Goal: Task Accomplishment & Management: Manage account settings

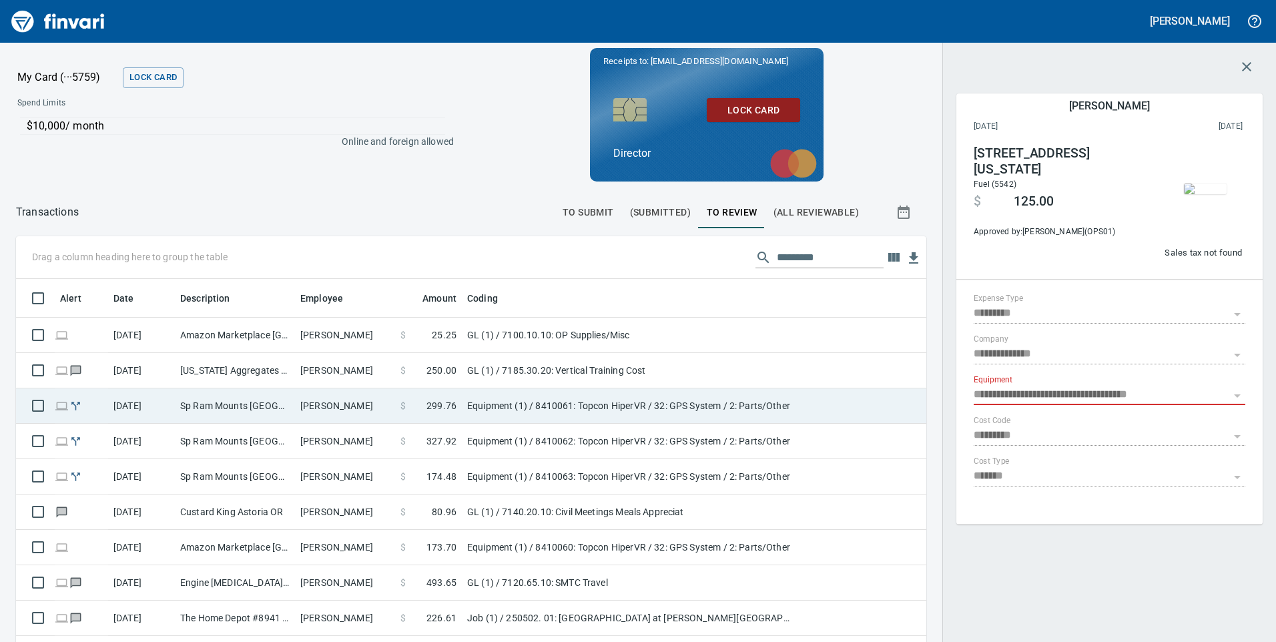
scroll to position [485, 891]
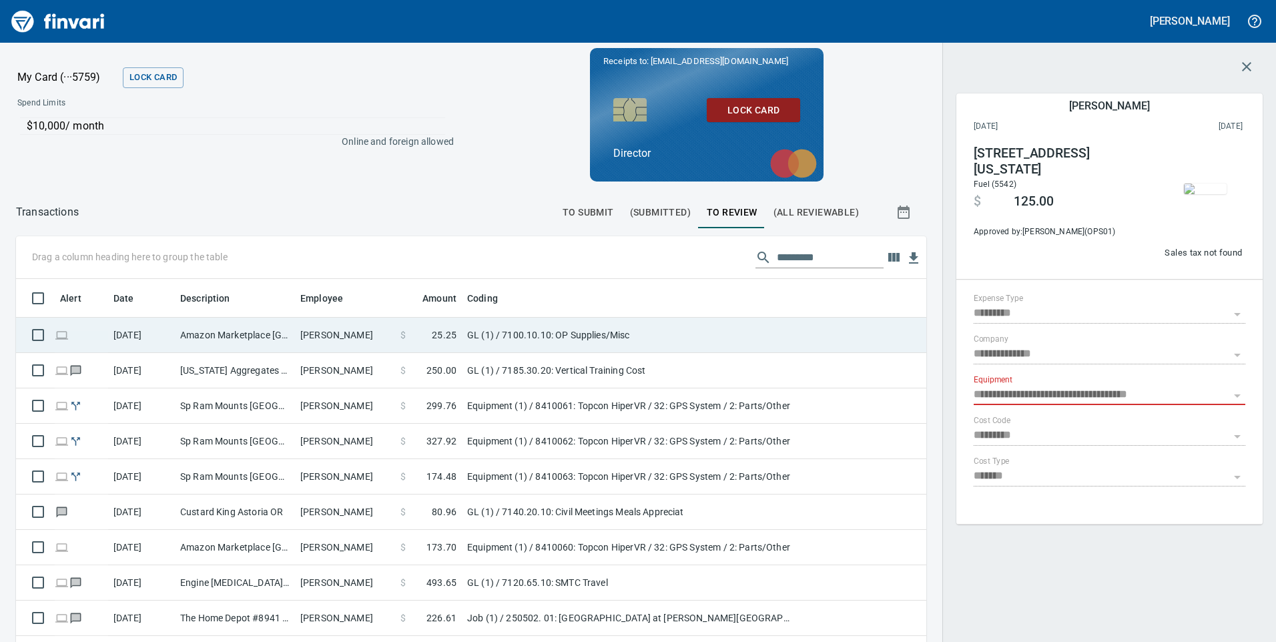
click at [240, 328] on td "Amazon Marketplace [GEOGRAPHIC_DATA] [GEOGRAPHIC_DATA]" at bounding box center [235, 335] width 120 height 35
type input "**"
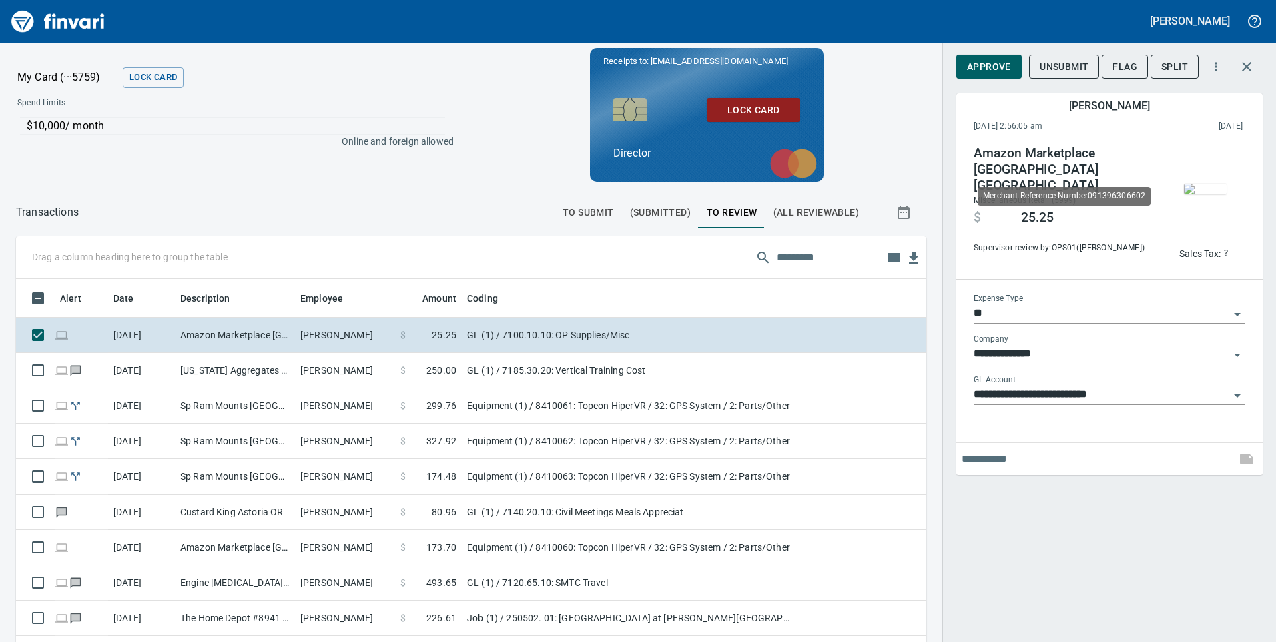
scroll to position [485, 891]
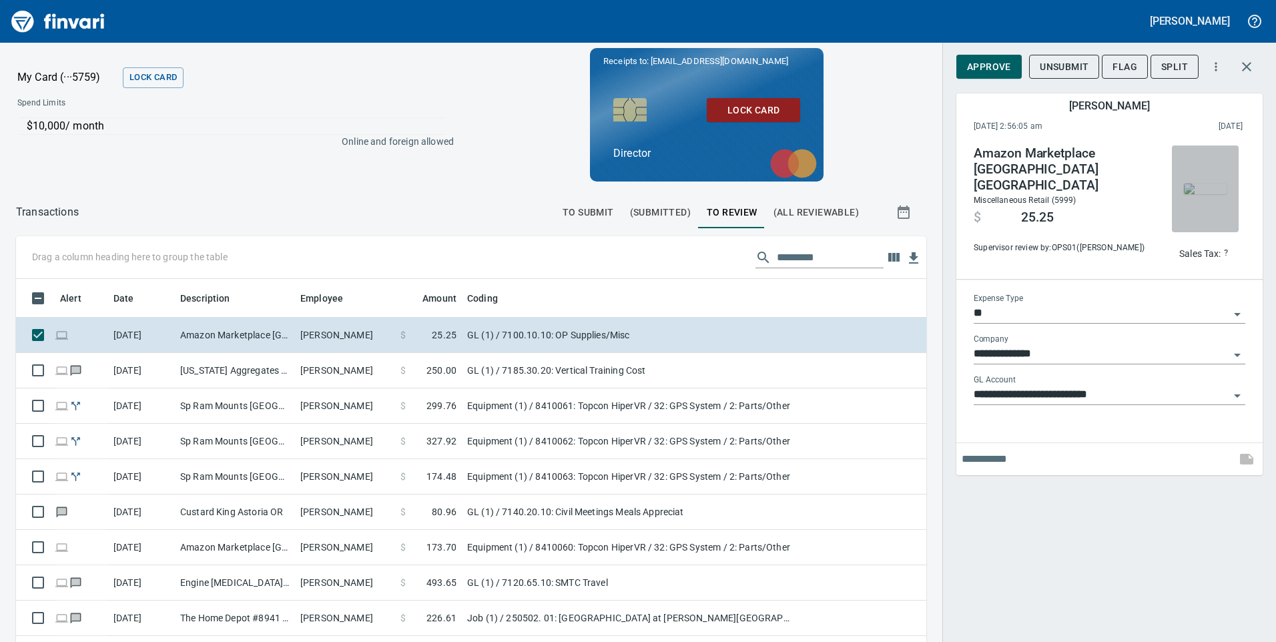
click at [1202, 190] on img "button" at bounding box center [1205, 189] width 43 height 11
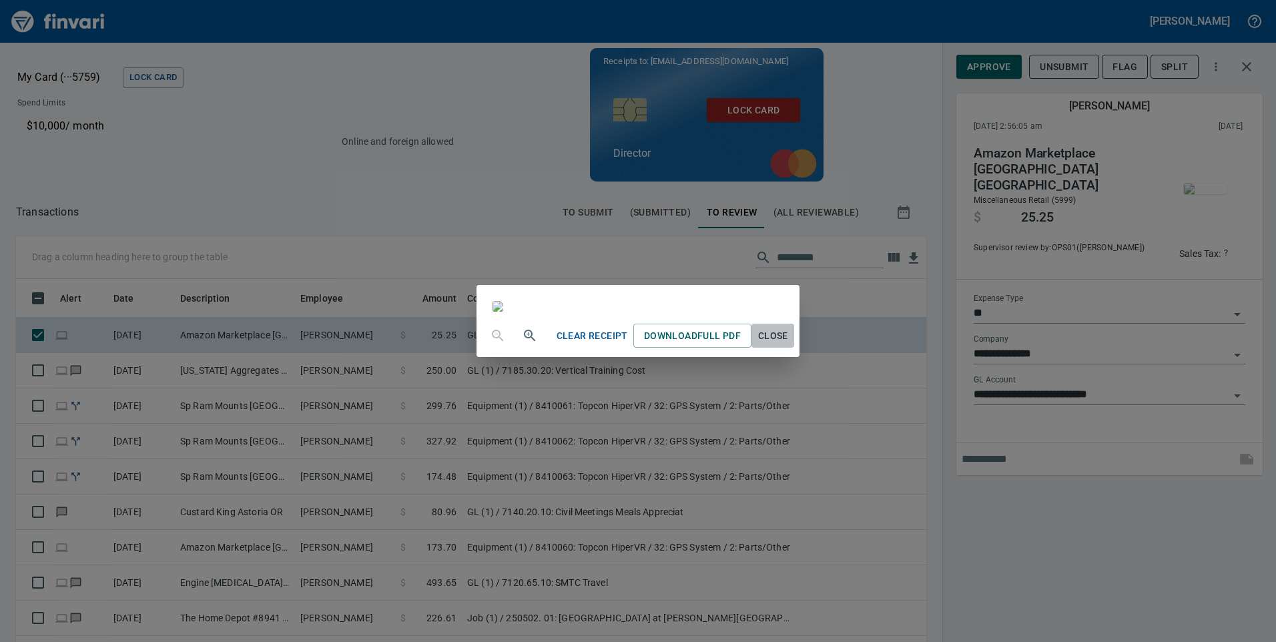
click at [789, 344] on span "Close" at bounding box center [773, 336] width 32 height 17
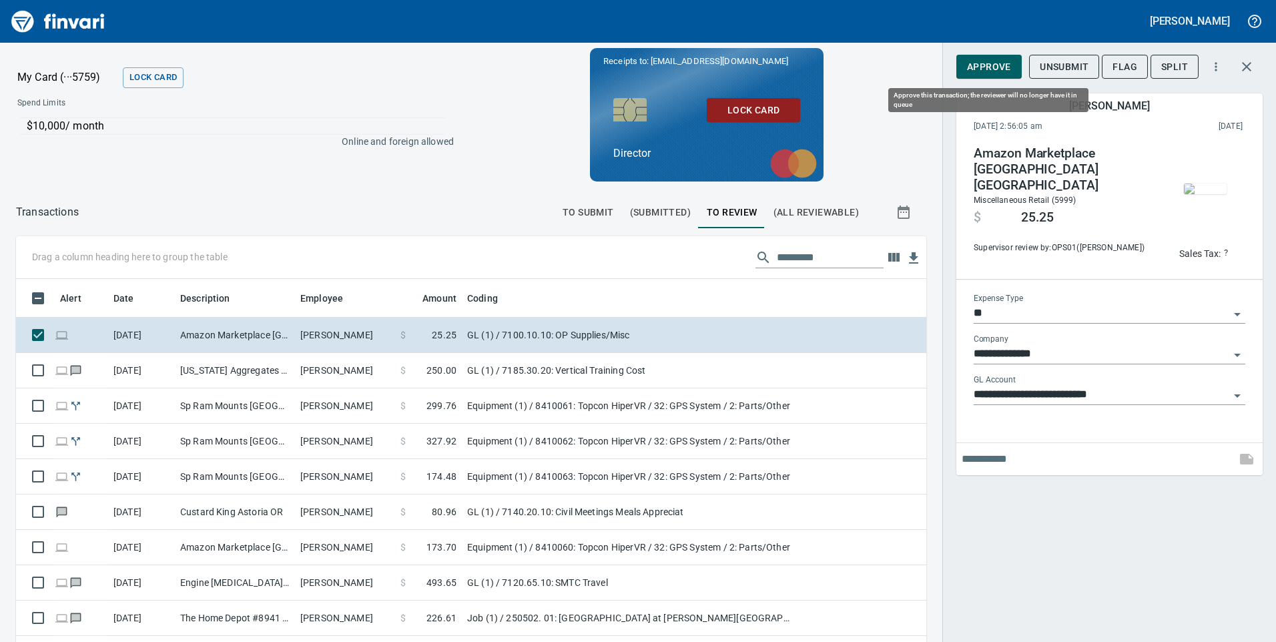
click at [992, 60] on span "Approve" at bounding box center [989, 67] width 44 height 17
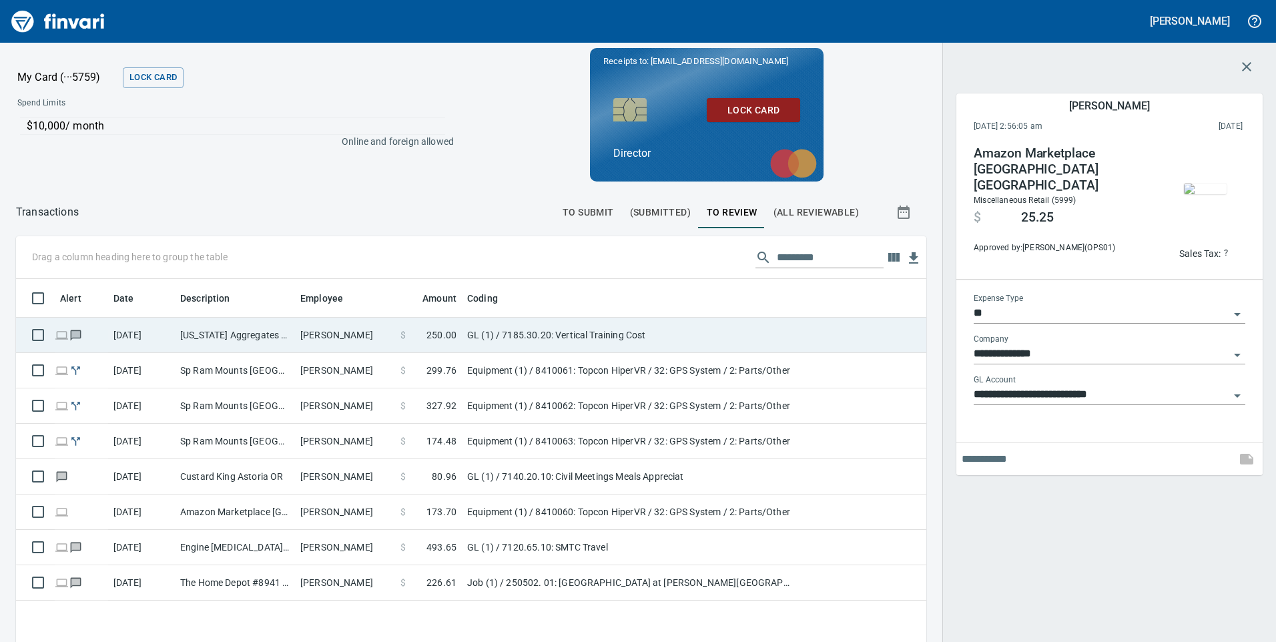
click at [273, 330] on td "[US_STATE] Aggregates [GEOGRAPHIC_DATA] [GEOGRAPHIC_DATA]" at bounding box center [235, 335] width 120 height 35
type input "**********"
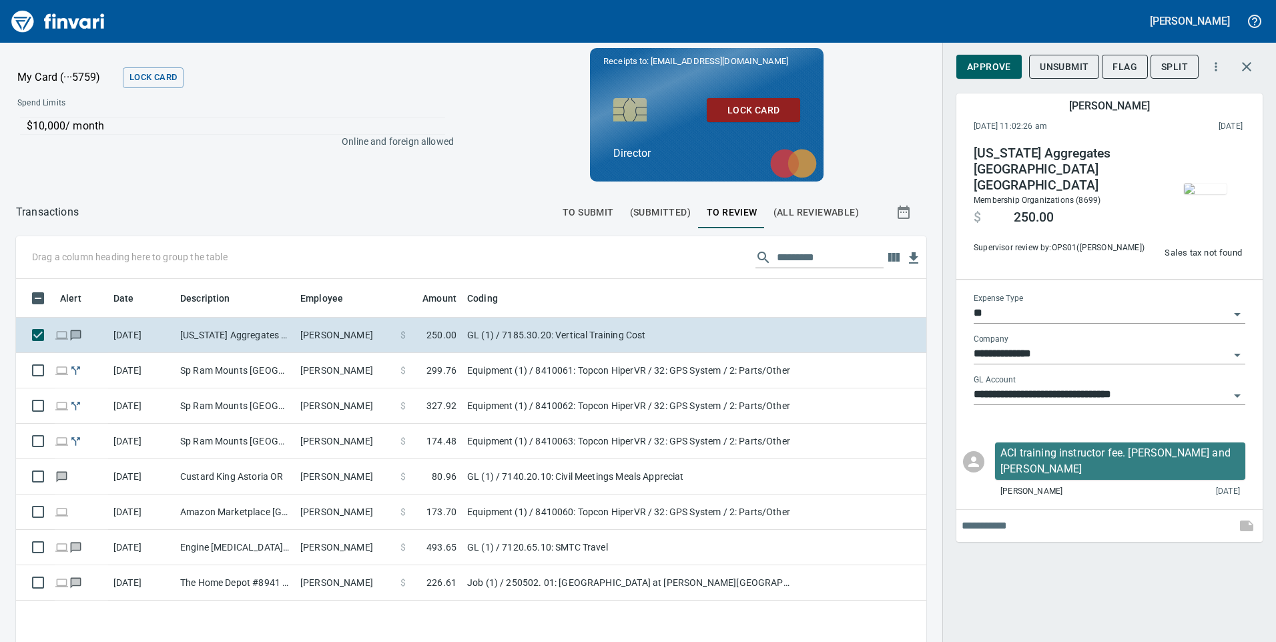
scroll to position [485, 891]
click at [993, 63] on span "Approve" at bounding box center [989, 67] width 44 height 17
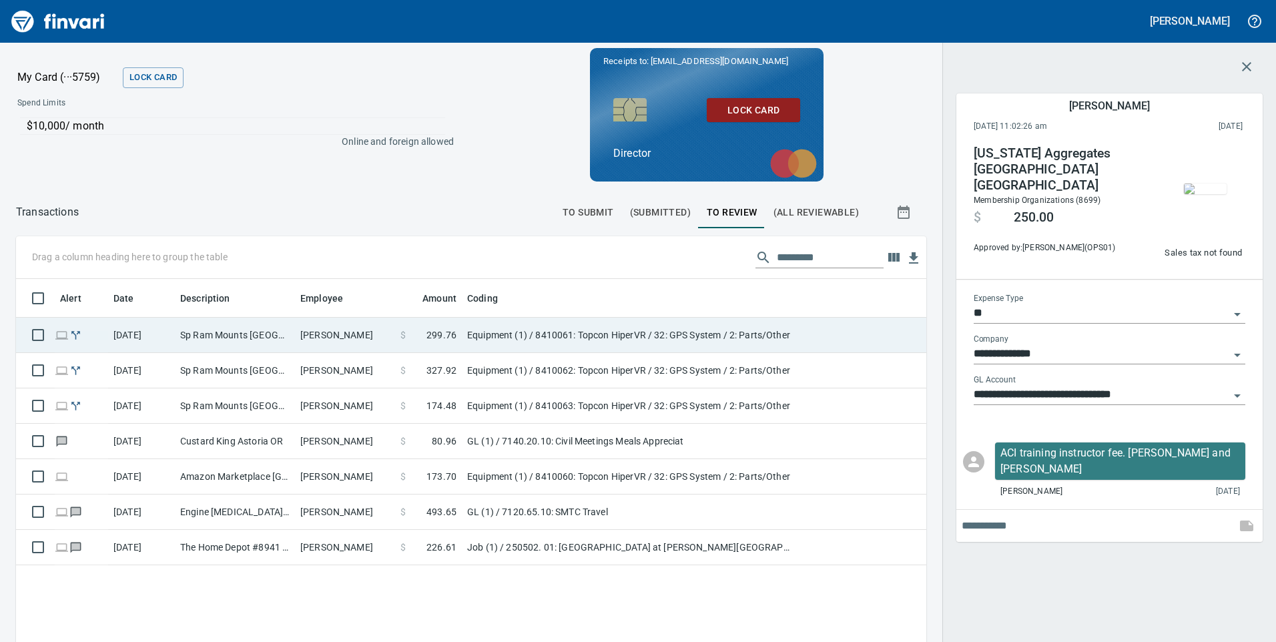
click at [230, 338] on td "Sp Ram Mounts [GEOGRAPHIC_DATA] [GEOGRAPHIC_DATA] - RAM Ball" at bounding box center [235, 335] width 120 height 35
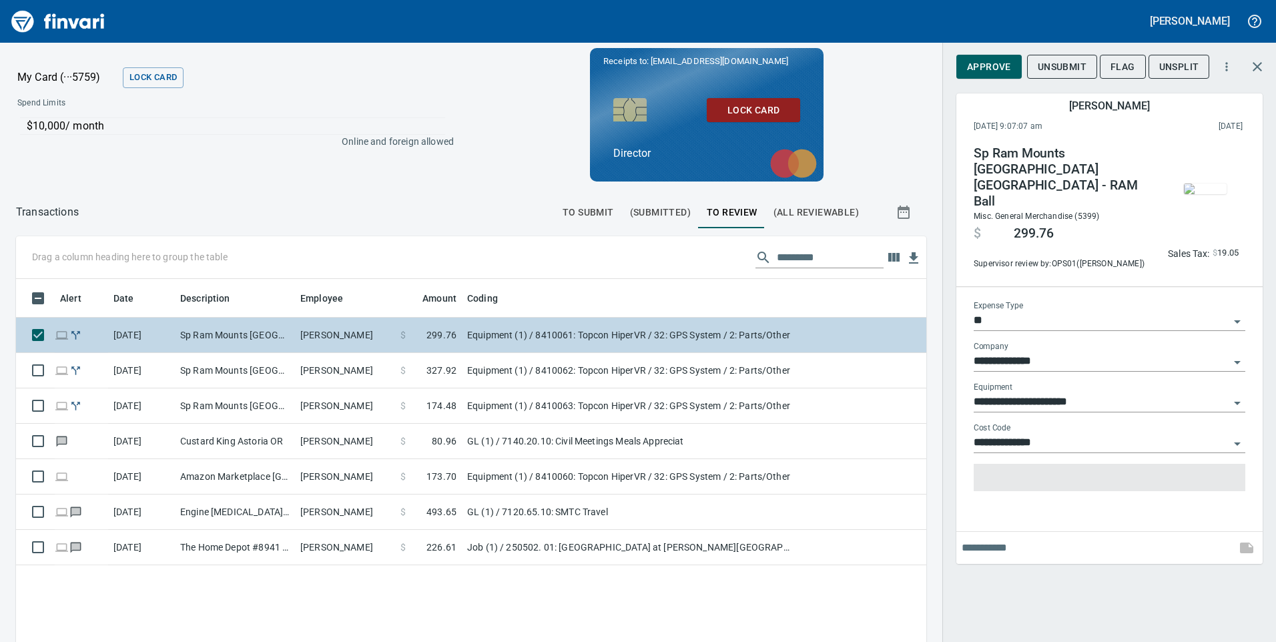
type input "*********"
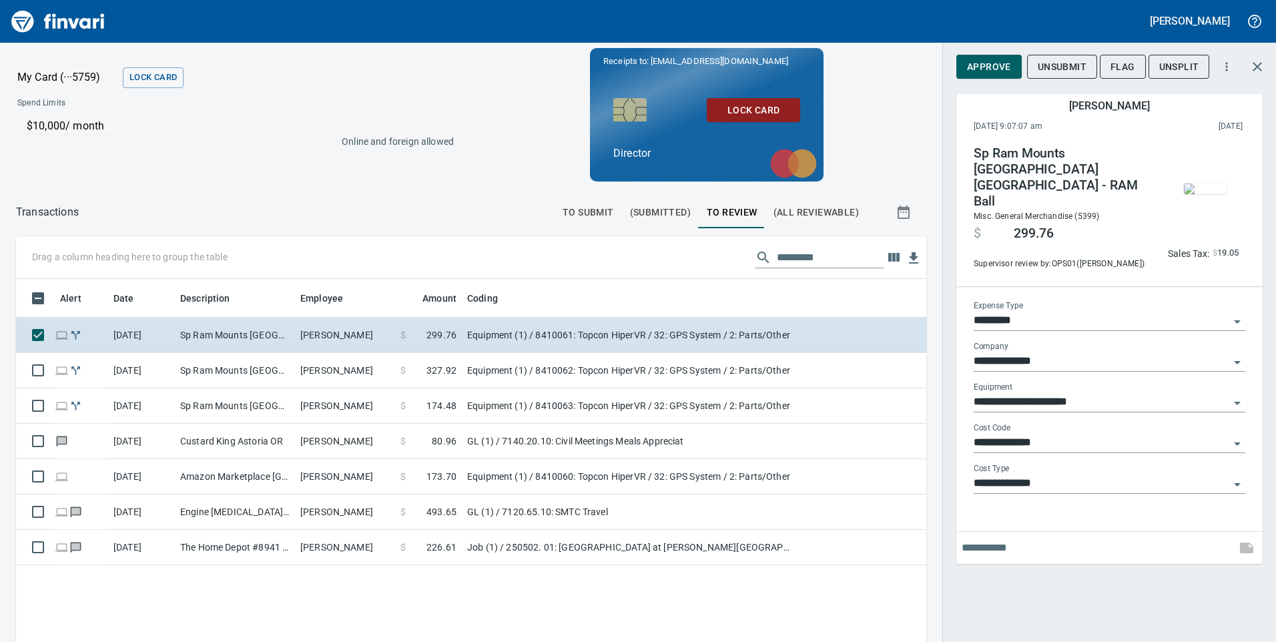
scroll to position [485, 891]
click at [977, 71] on span "Approve" at bounding box center [989, 67] width 44 height 17
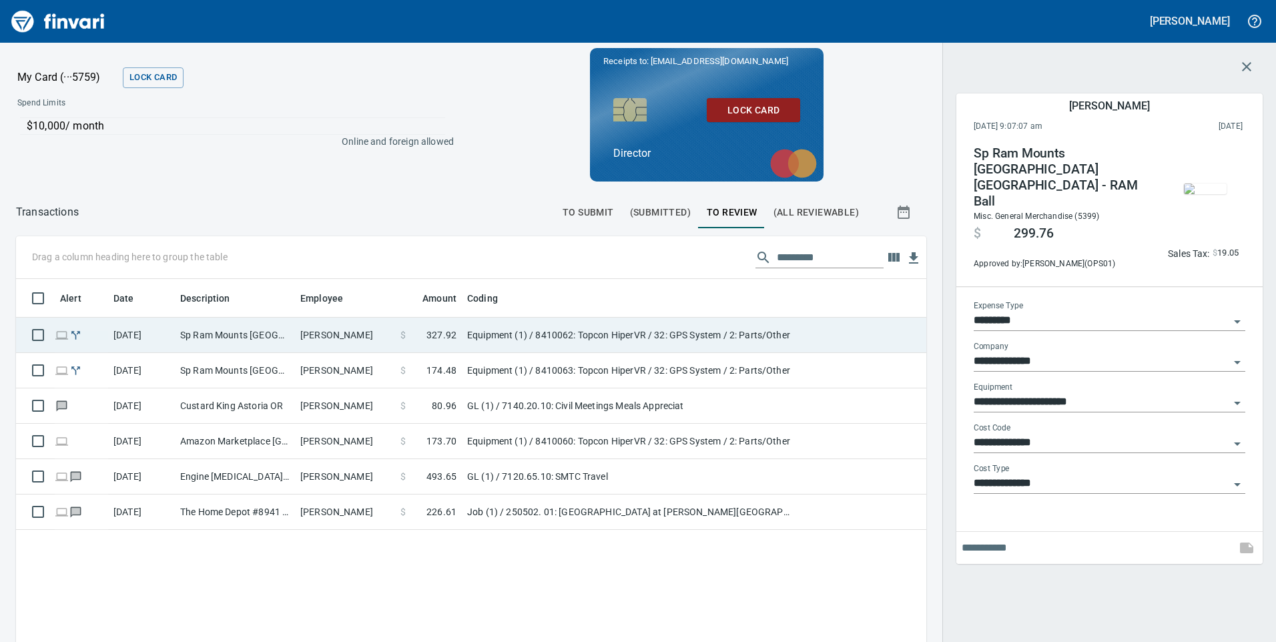
click at [221, 335] on td "Sp Ram Mounts [GEOGRAPHIC_DATA] [GEOGRAPHIC_DATA] - RAM Tough Claw" at bounding box center [235, 335] width 120 height 35
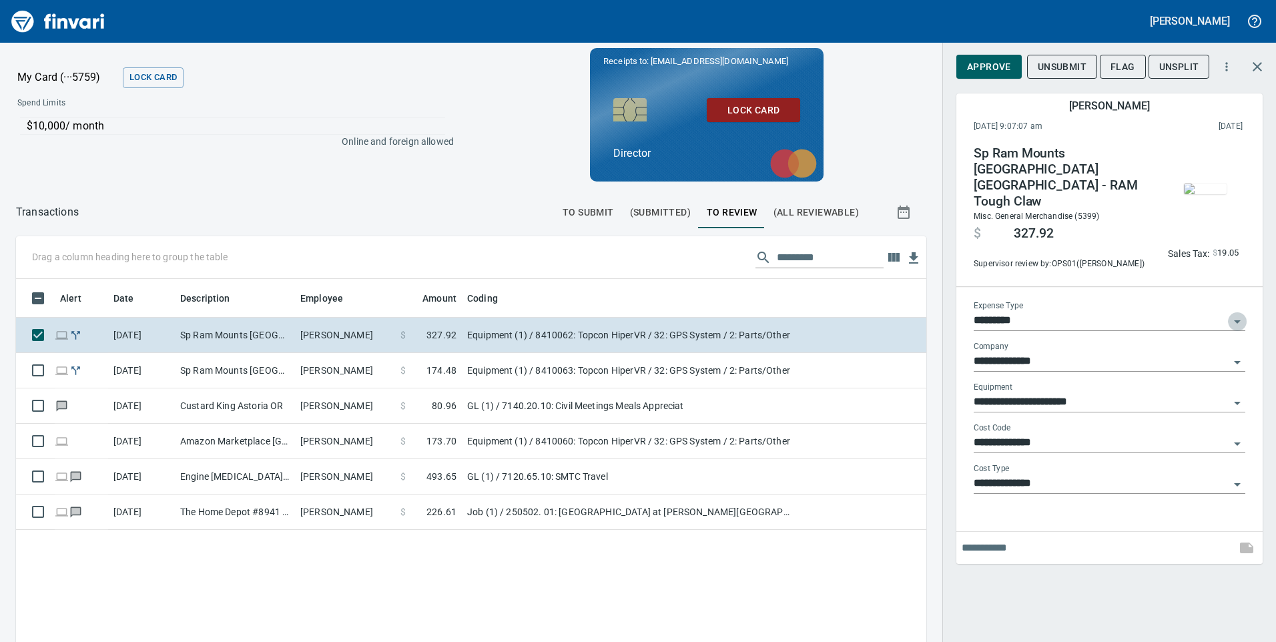
click at [1240, 316] on icon "Open" at bounding box center [1238, 322] width 16 height 16
click at [985, 68] on span "Approve" at bounding box center [989, 67] width 44 height 17
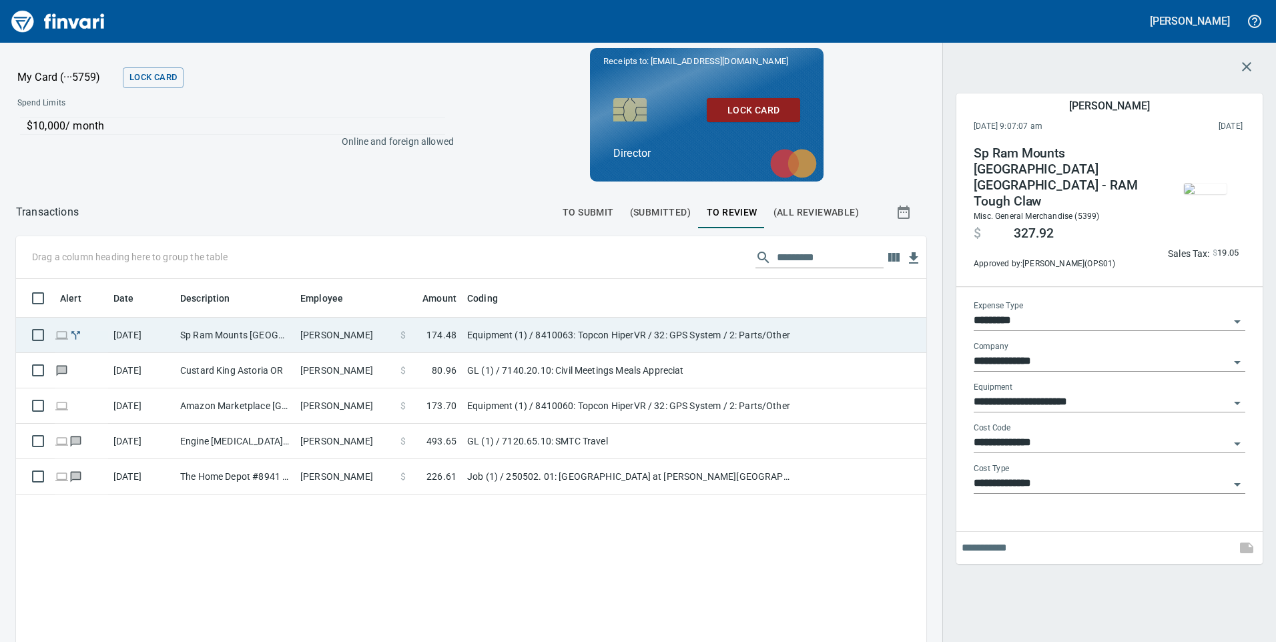
click at [268, 337] on td "Sp Ram Mounts [GEOGRAPHIC_DATA] [GEOGRAPHIC_DATA] - RAM Round Plate" at bounding box center [235, 335] width 120 height 35
type input "**********"
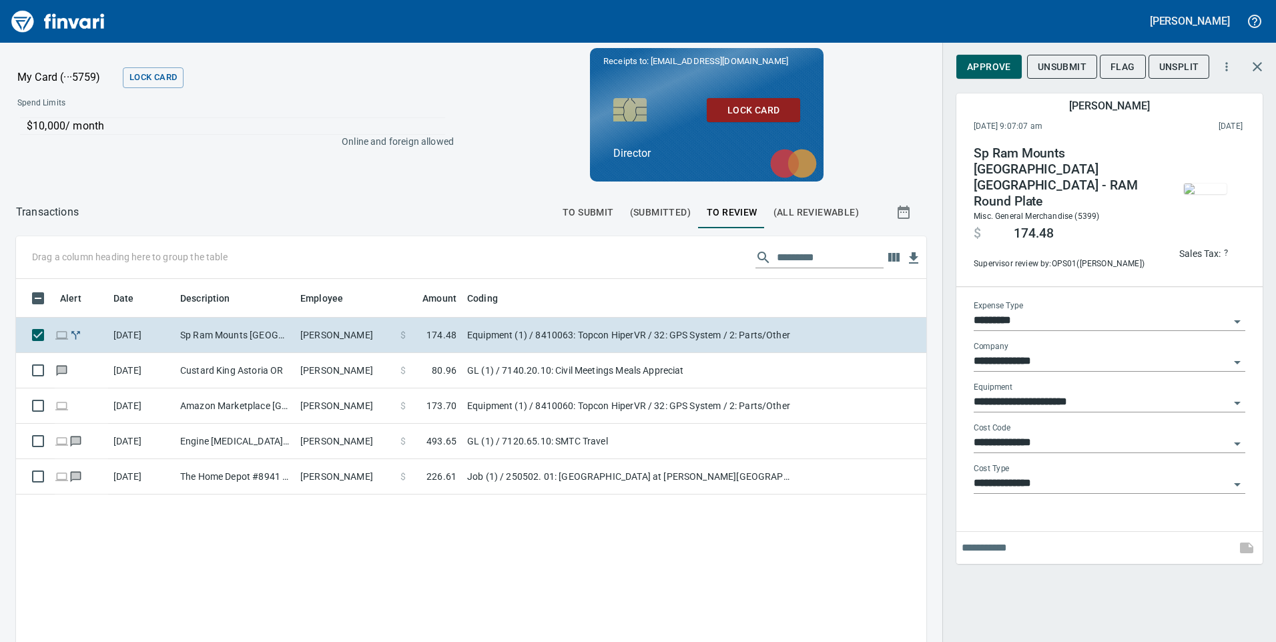
scroll to position [485, 891]
click at [991, 69] on span "Approve" at bounding box center [989, 67] width 44 height 17
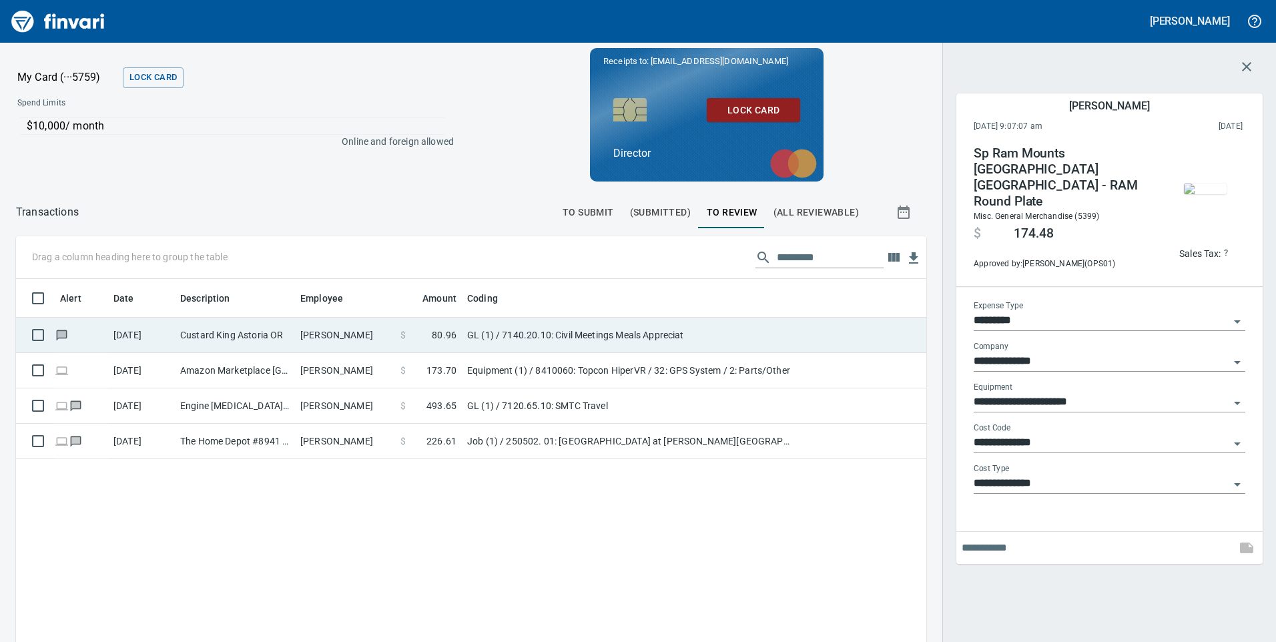
click at [192, 347] on td "Custard King Astoria OR" at bounding box center [235, 335] width 120 height 35
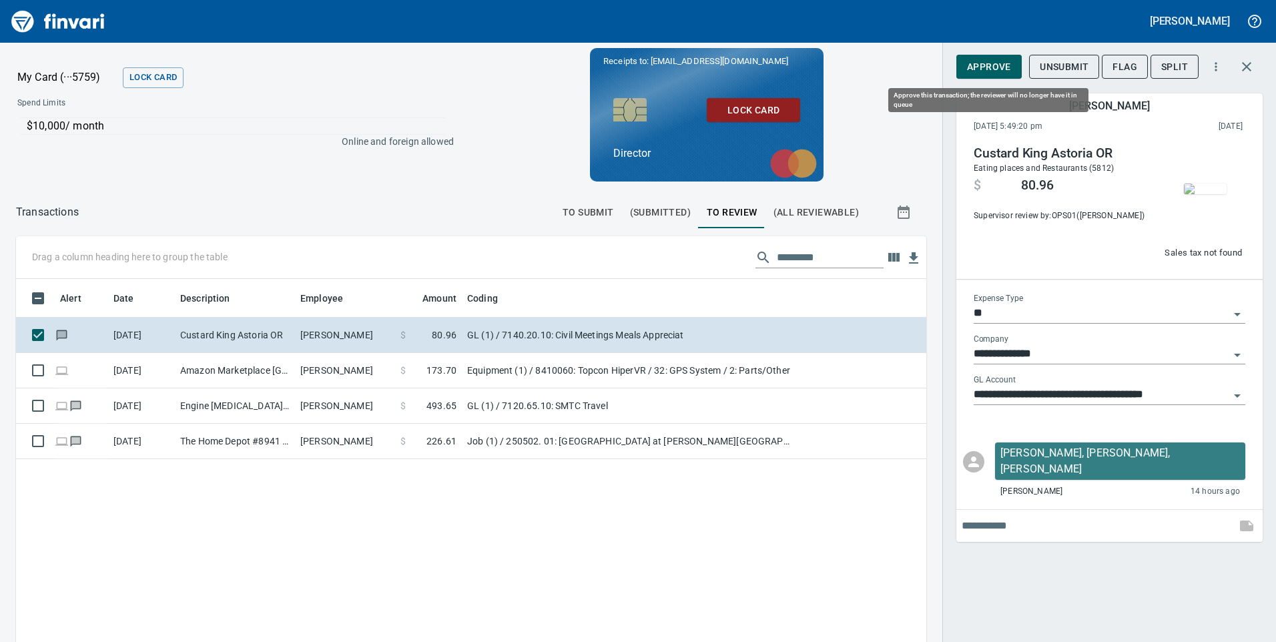
scroll to position [485, 891]
click at [1003, 71] on span "Approve" at bounding box center [989, 67] width 44 height 17
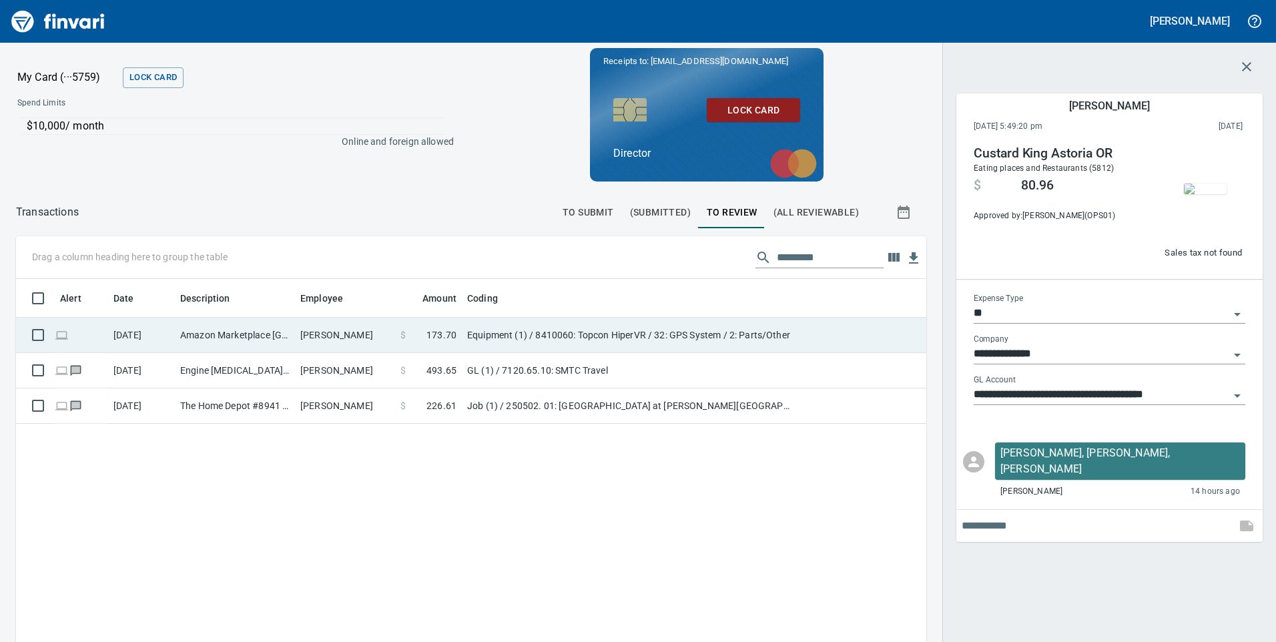
click at [186, 348] on td "Amazon Marketplace [GEOGRAPHIC_DATA] [GEOGRAPHIC_DATA]" at bounding box center [235, 335] width 120 height 35
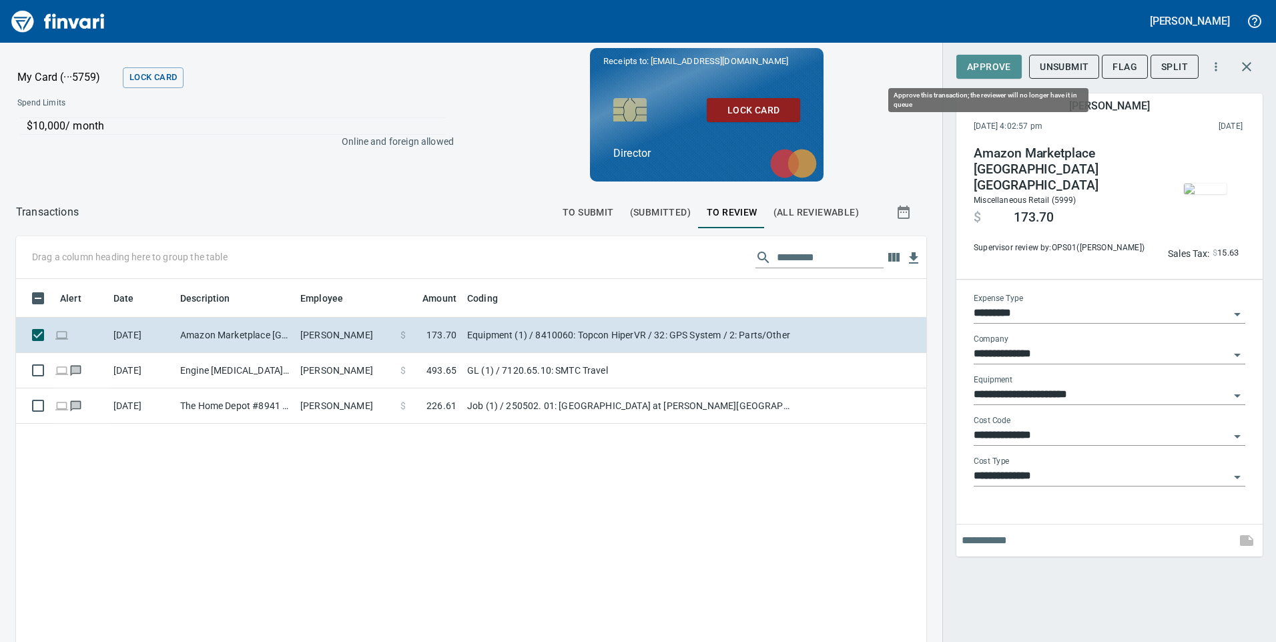
click at [993, 67] on span "Approve" at bounding box center [989, 67] width 44 height 17
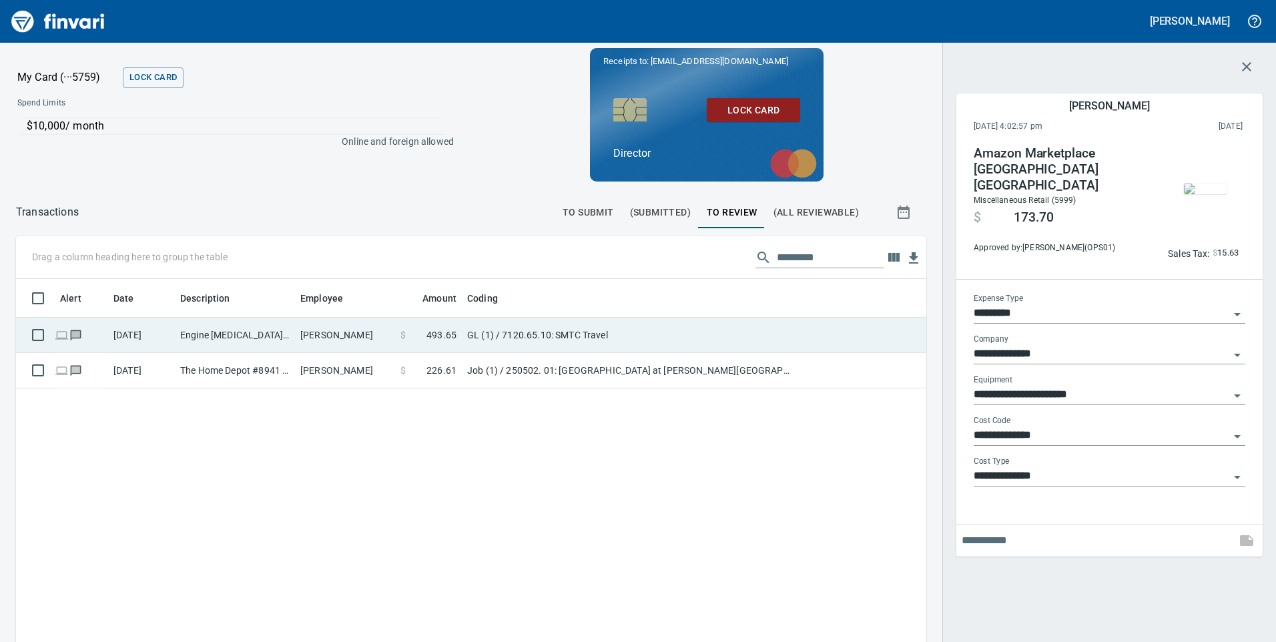
scroll to position [485, 891]
click at [283, 342] on td "Engine [MEDICAL_DATA],Id Denver CO" at bounding box center [235, 335] width 120 height 35
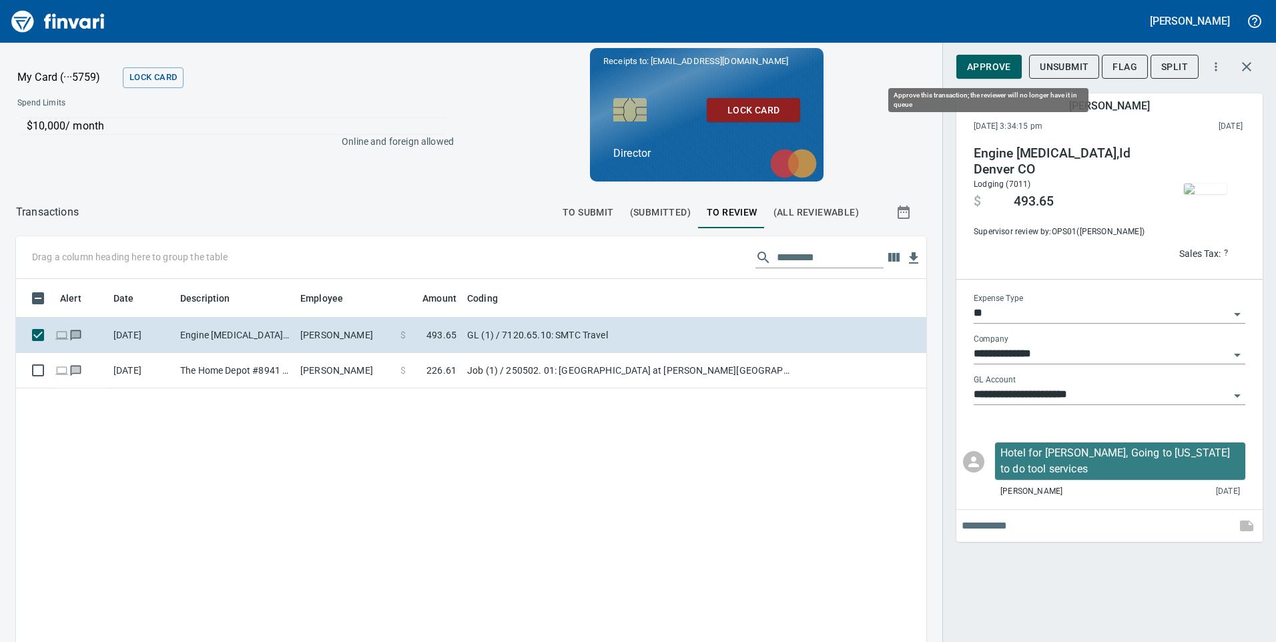
scroll to position [485, 891]
click at [1005, 72] on span "Approve" at bounding box center [989, 67] width 44 height 17
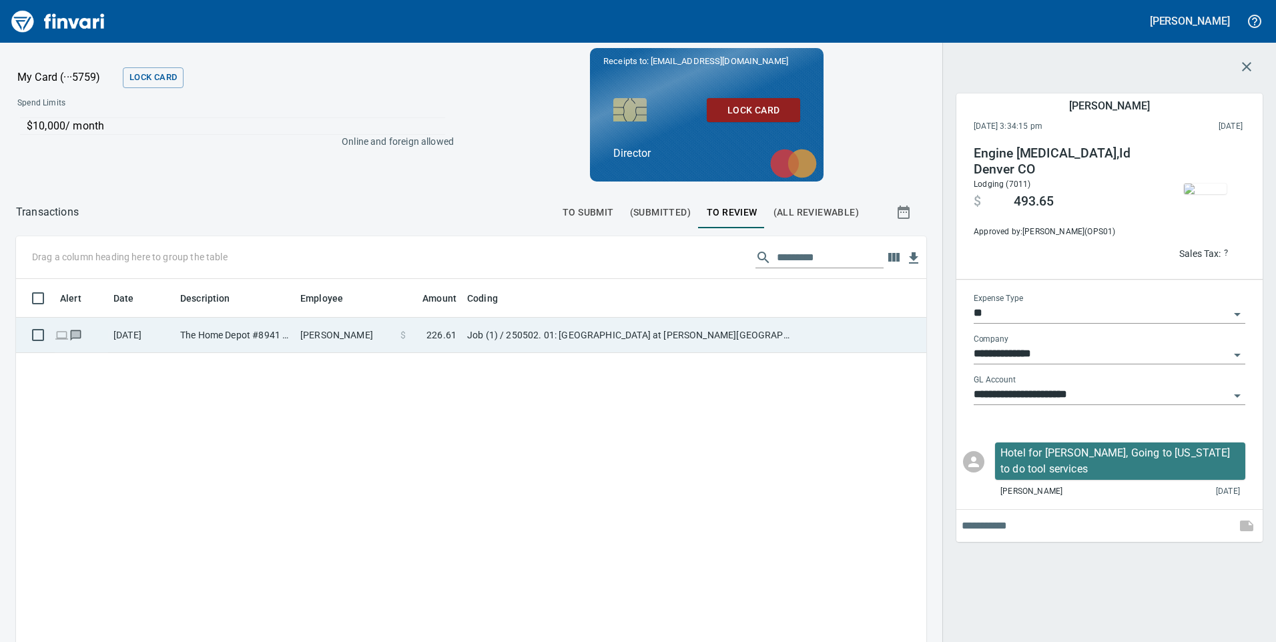
click at [197, 333] on td "The Home Depot #8941 Nampa ID" at bounding box center [235, 335] width 120 height 35
type input "***"
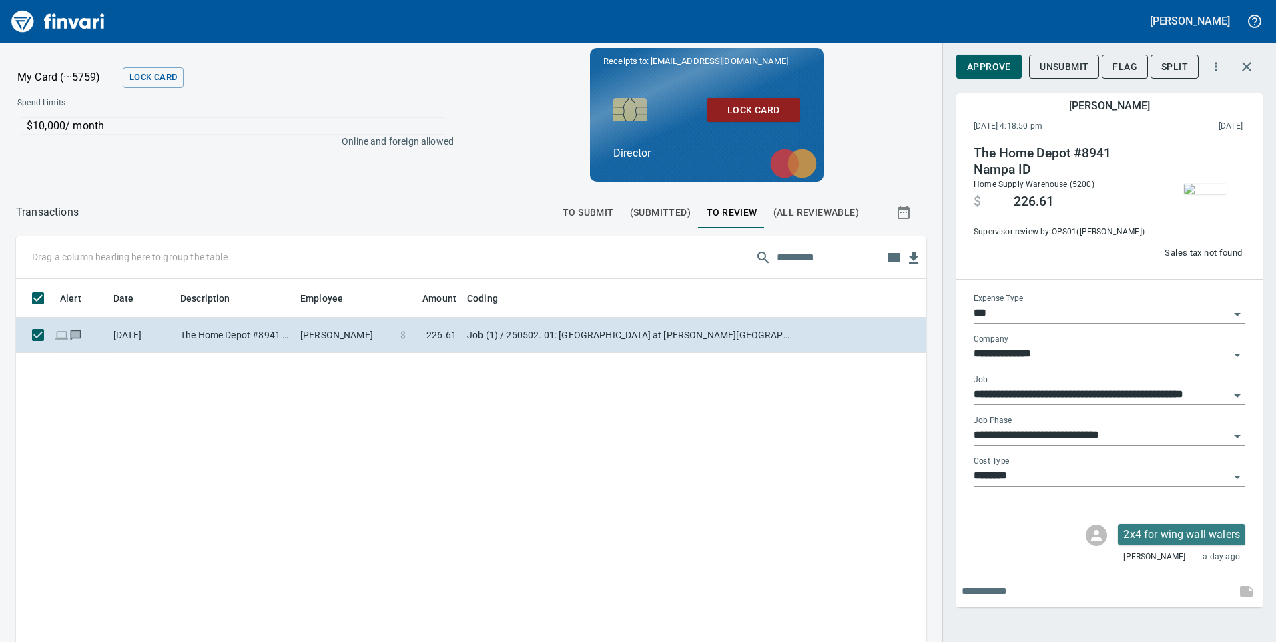
scroll to position [485, 891]
click at [995, 66] on span "Approve" at bounding box center [989, 67] width 44 height 17
